Goal: Information Seeking & Learning: Learn about a topic

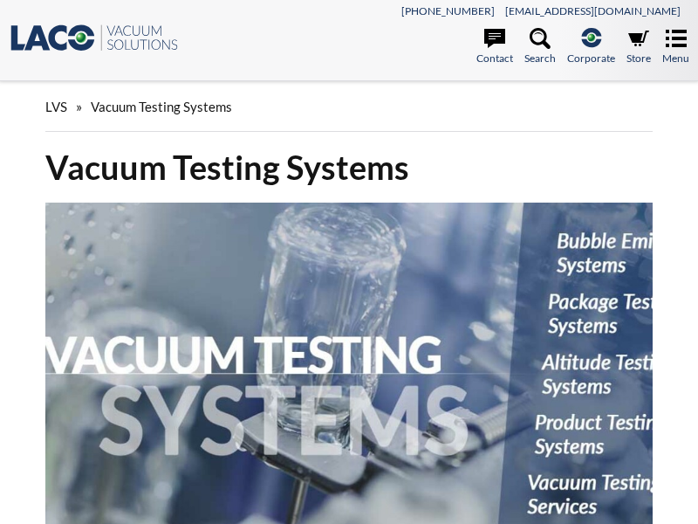
select select "Language Translate Widget"
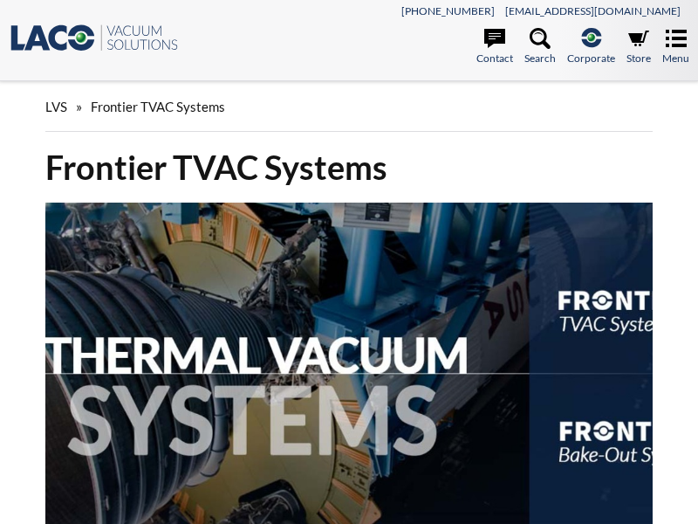
select select "Language Translate Widget"
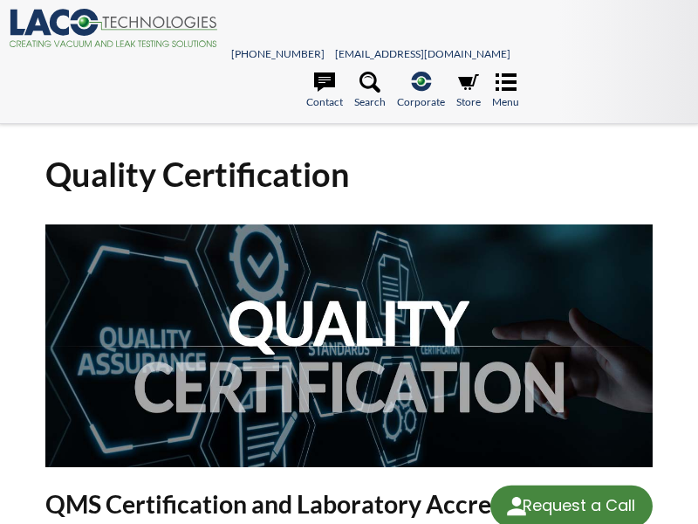
select select "Language Translate Widget"
